Goal: Task Accomplishment & Management: Manage account settings

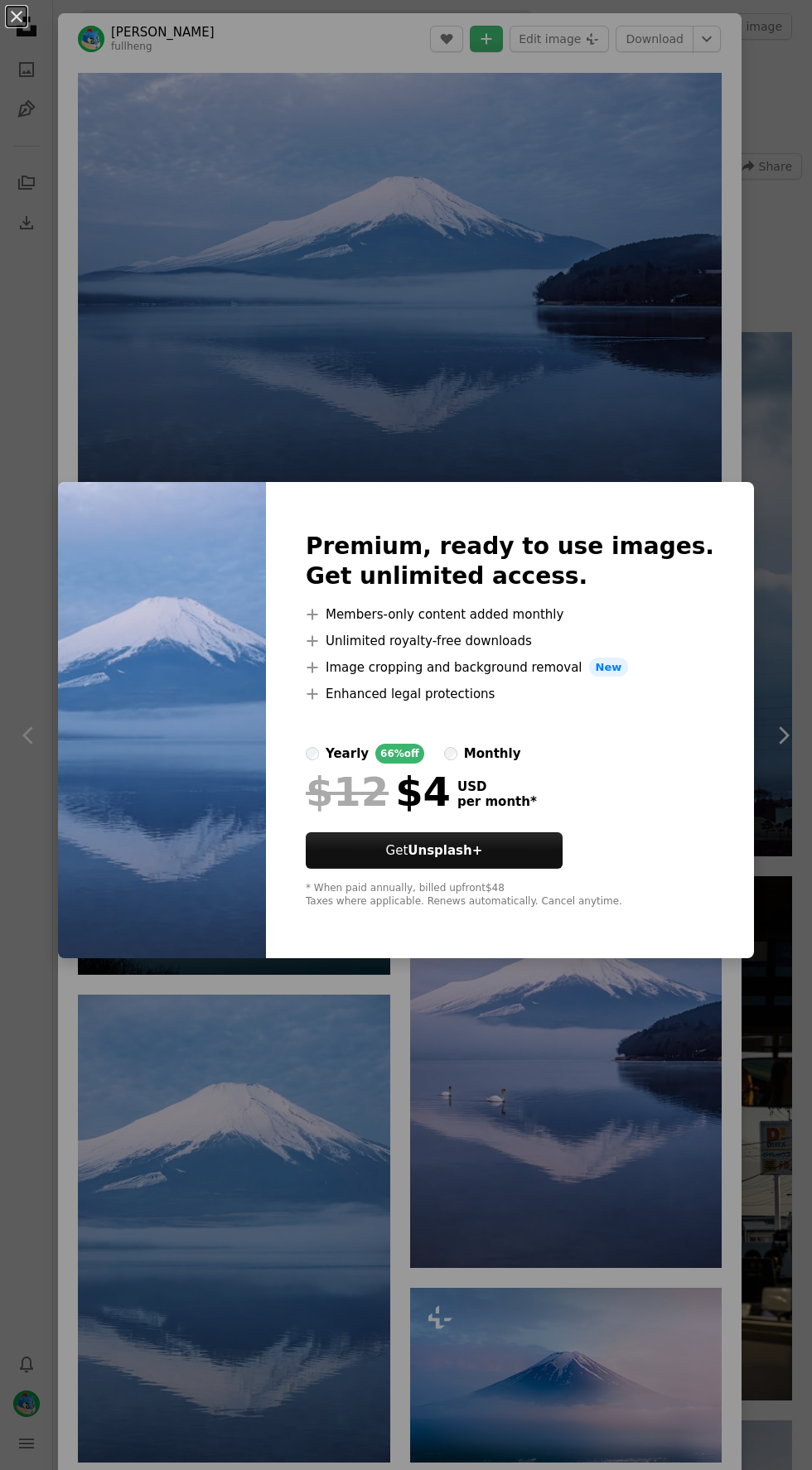
scroll to position [473, 0]
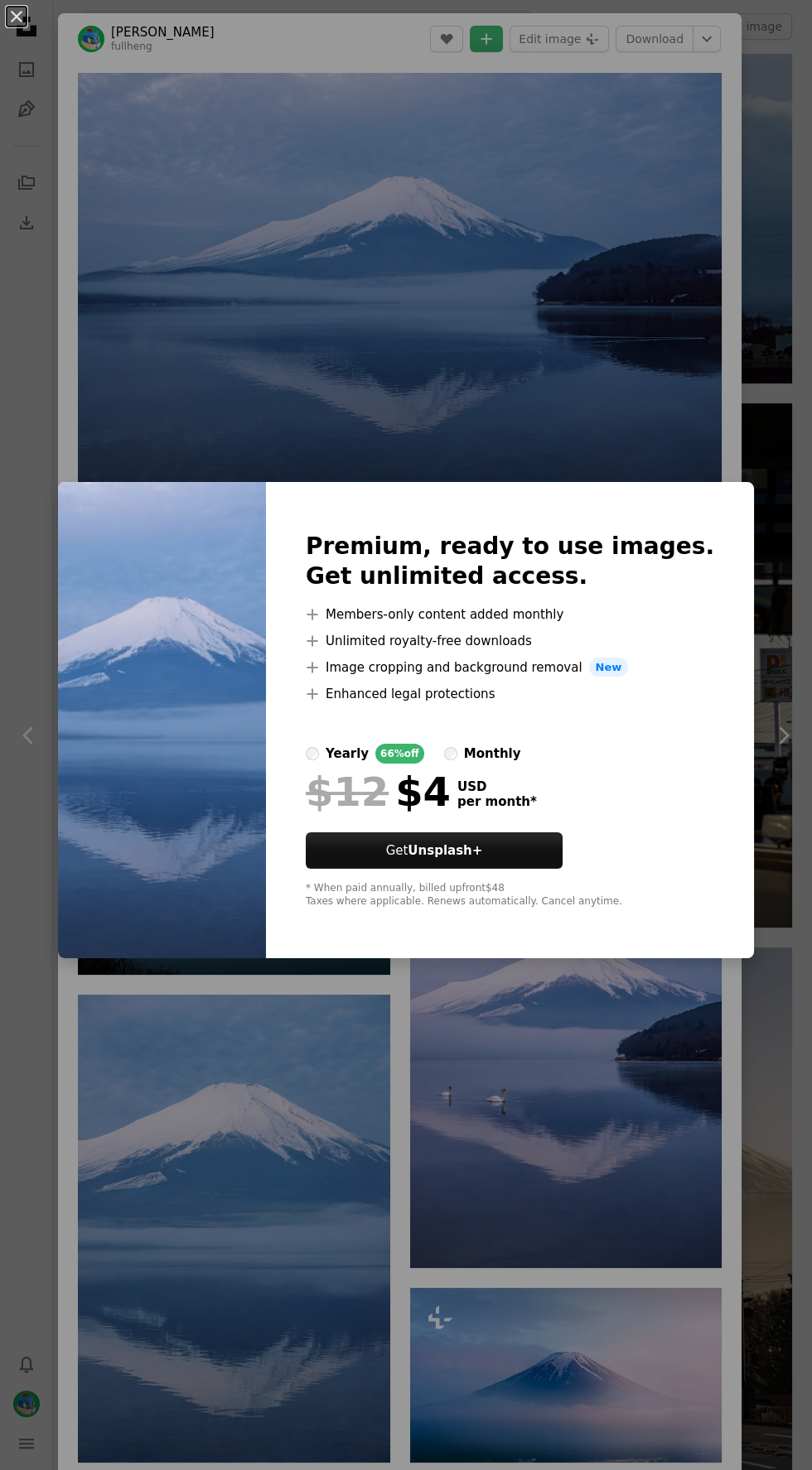
click at [683, 295] on div "An X shape Premium, ready to use images. Get unlimited access. A plus sign Memb…" at bounding box center [406, 735] width 812 height 1470
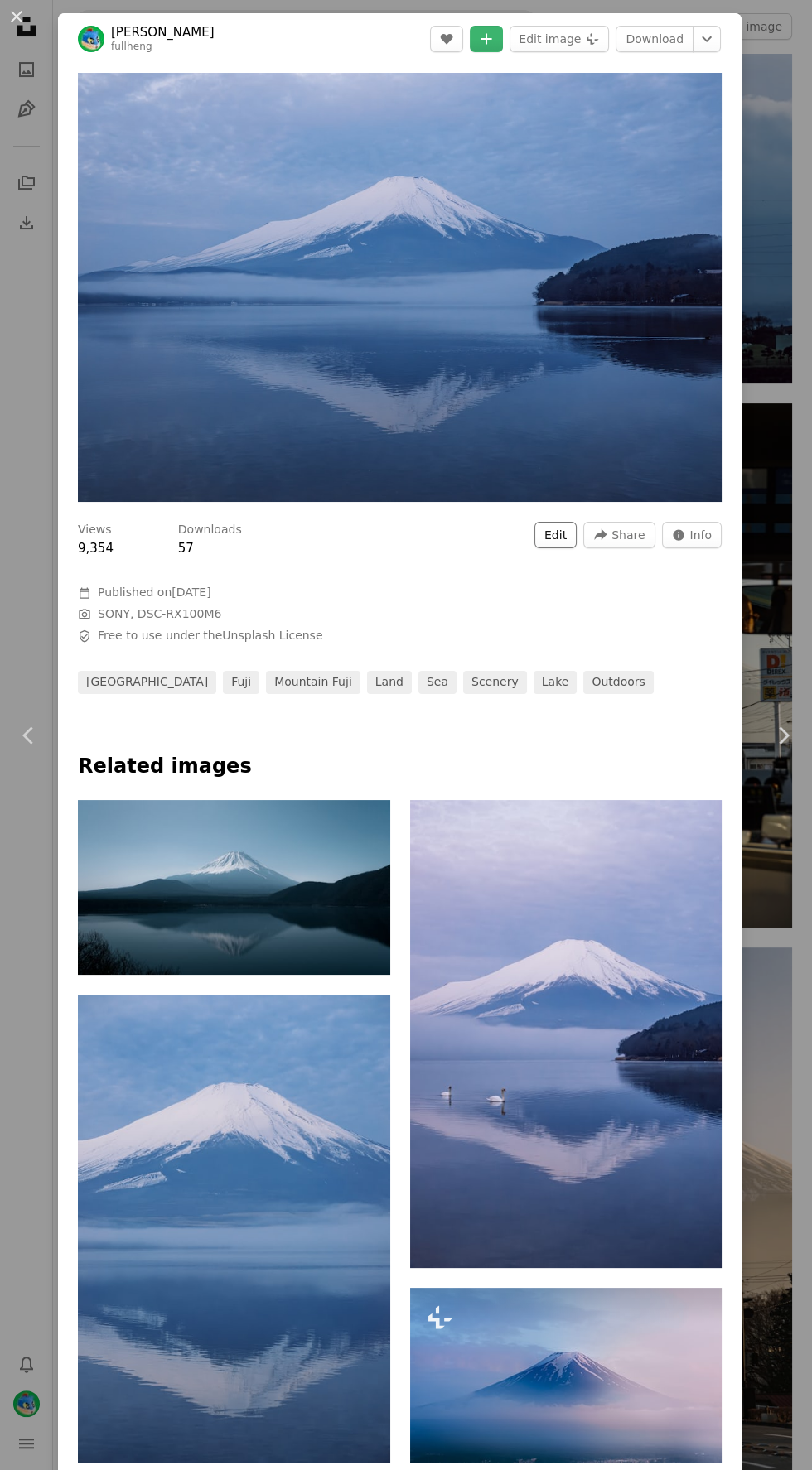
click at [565, 543] on button "Edit" at bounding box center [555, 535] width 42 height 27
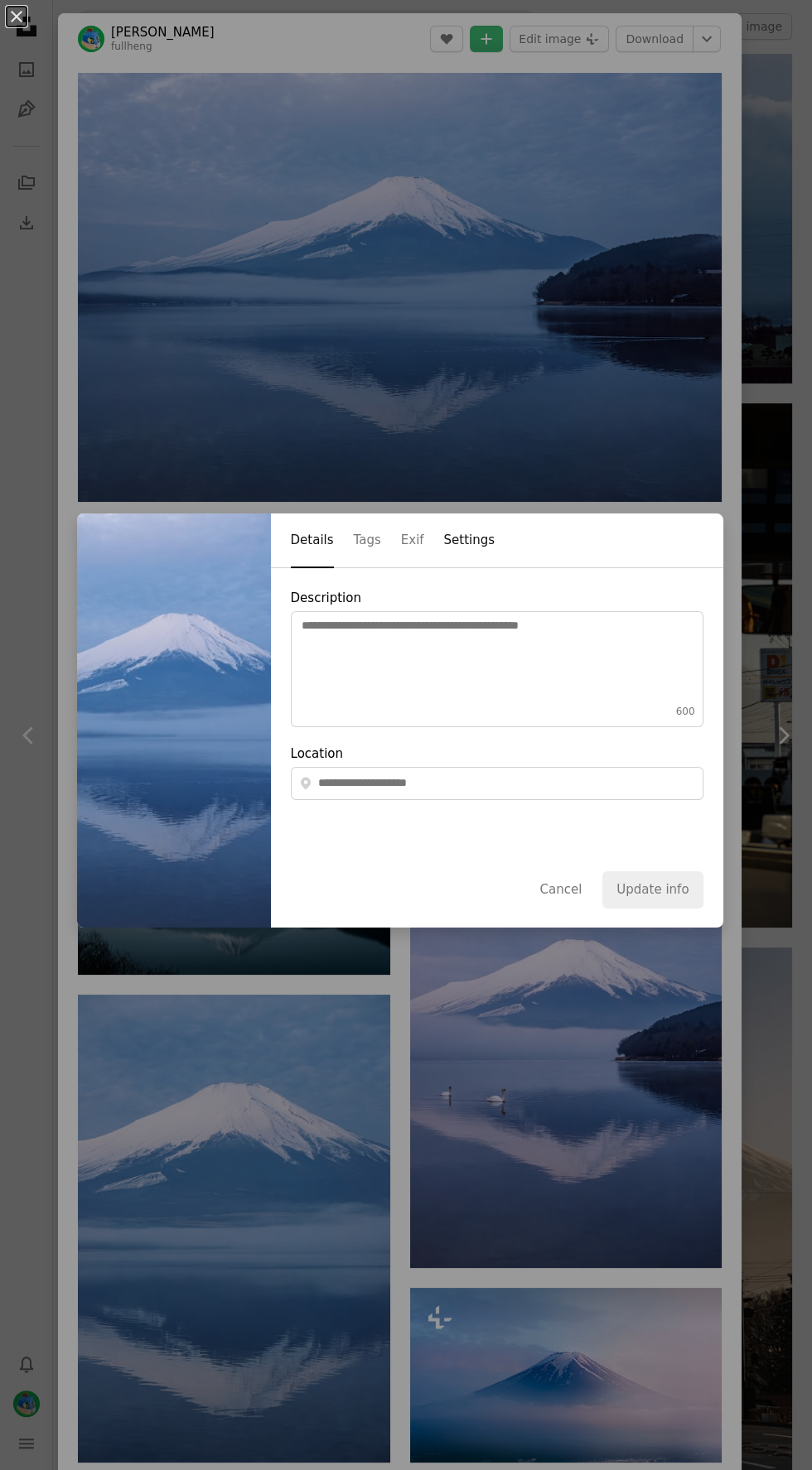
click at [479, 542] on button "Settings" at bounding box center [470, 541] width 51 height 54
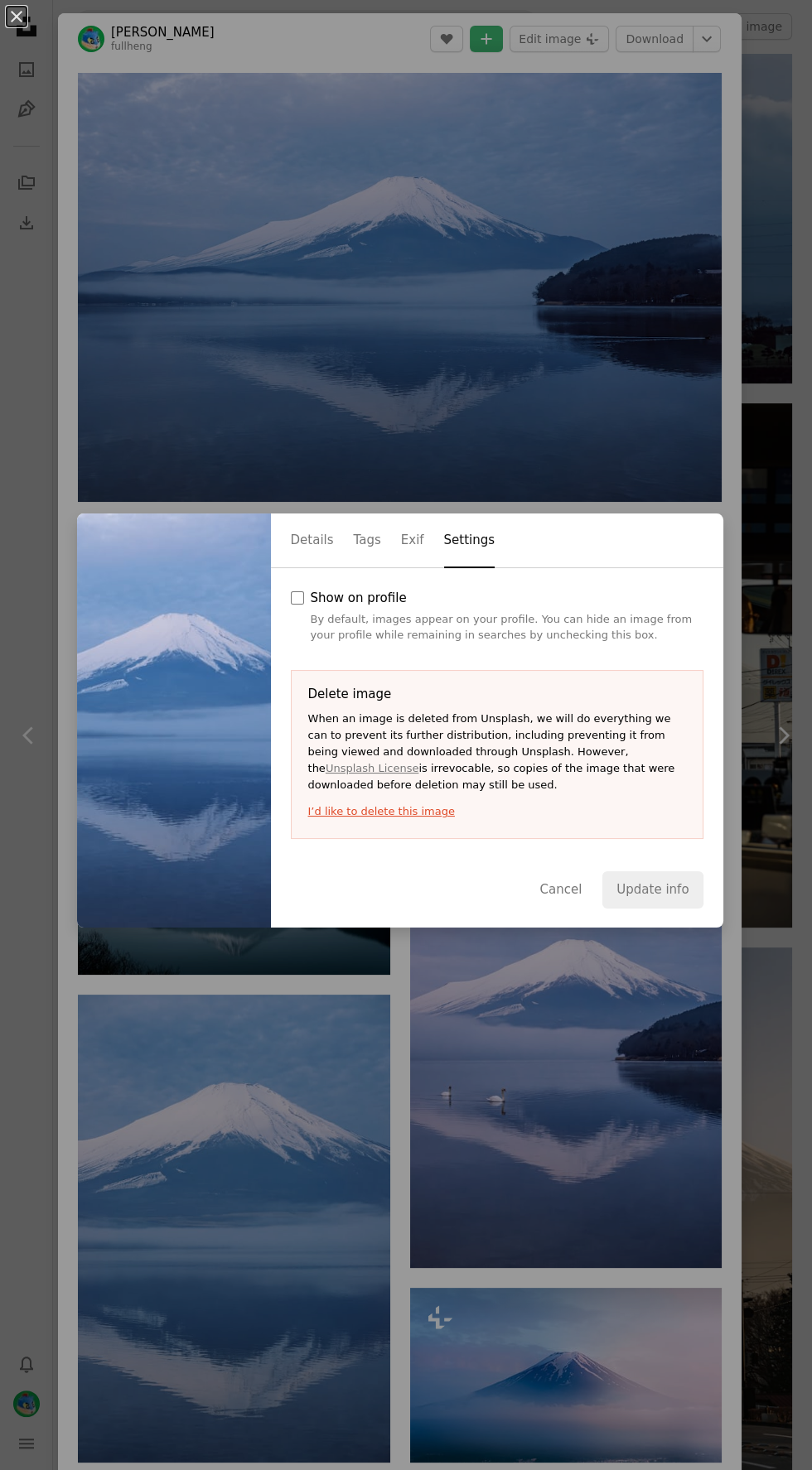
click at [420, 803] on button "I’d like to delete this image" at bounding box center [496, 811] width 377 height 16
